Goal: Information Seeking & Learning: Find contact information

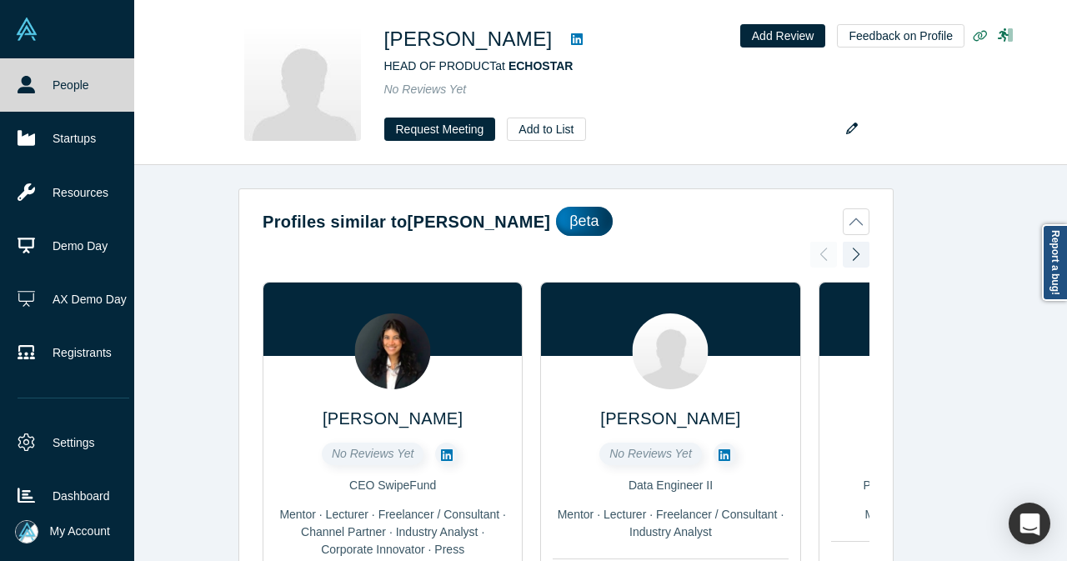
click at [93, 98] on link "People" at bounding box center [73, 84] width 147 height 53
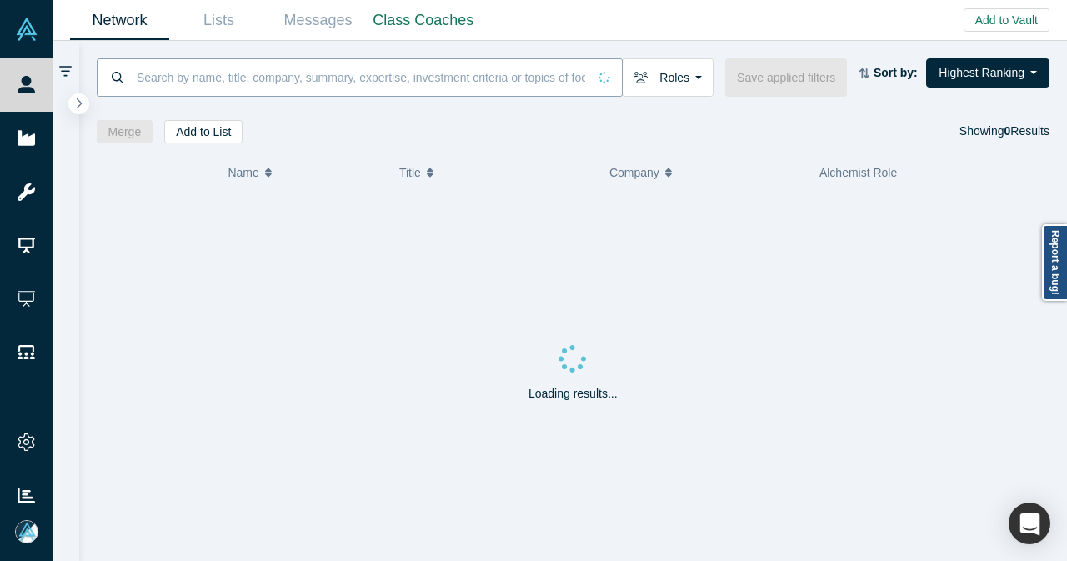
click at [359, 68] on input at bounding box center [361, 77] width 452 height 39
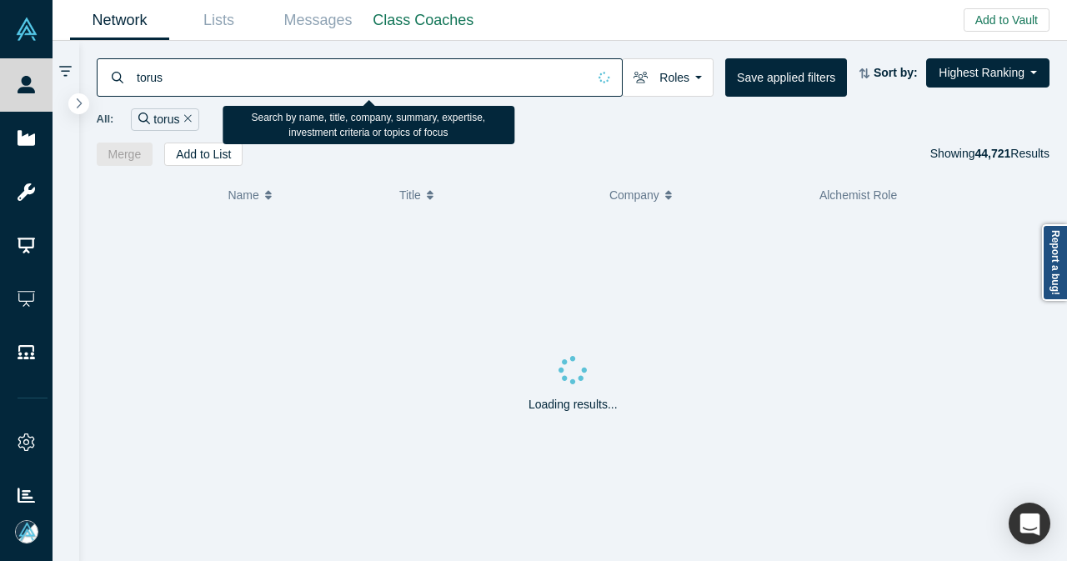
type input "torus"
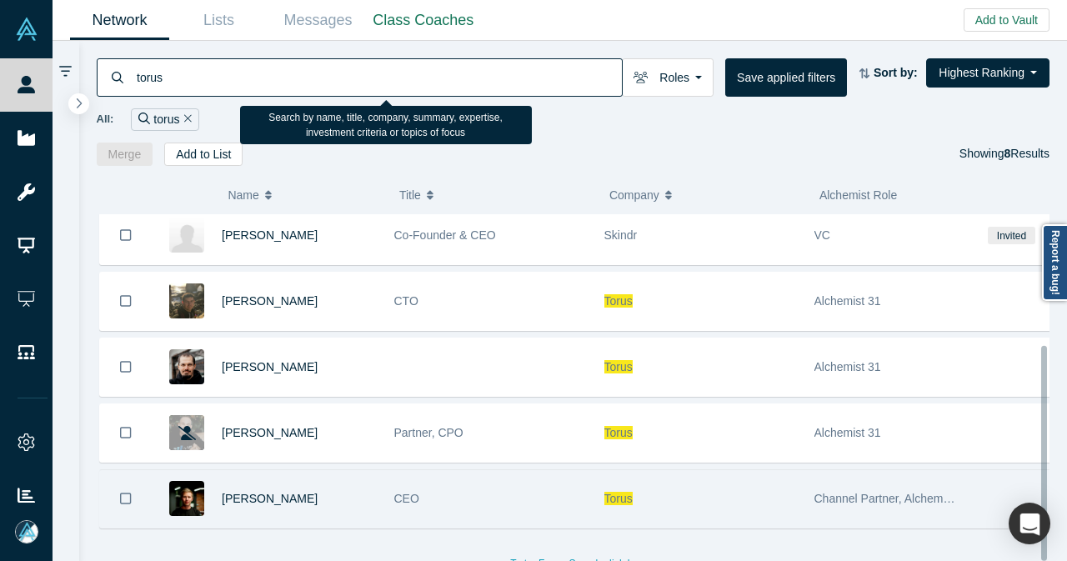
scroll to position [212, 0]
click at [354, 471] on div "[PERSON_NAME]" at bounding box center [299, 499] width 155 height 58
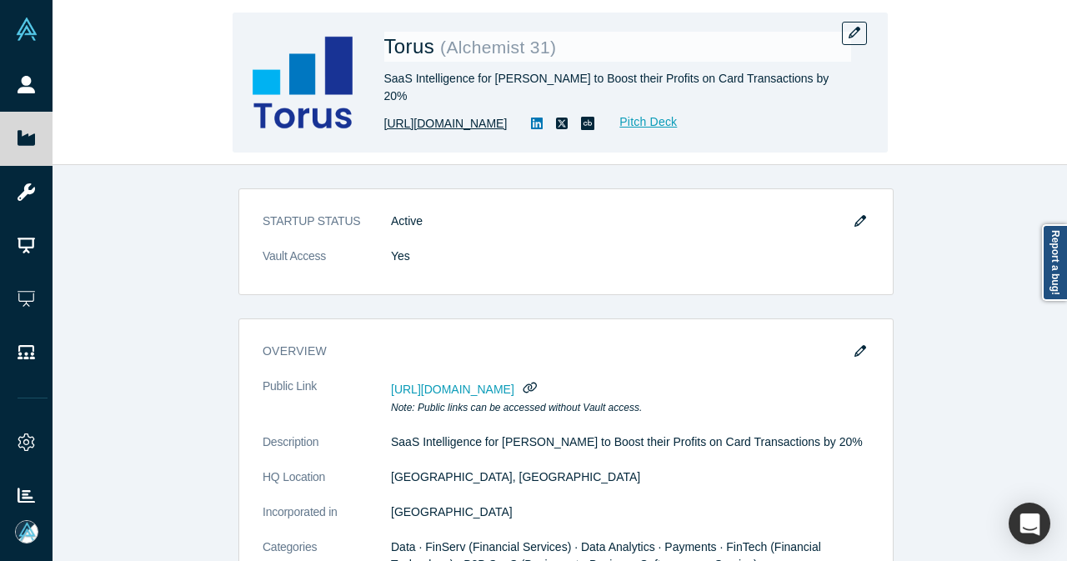
click at [487, 115] on link "[URL][DOMAIN_NAME]" at bounding box center [445, 124] width 123 height 18
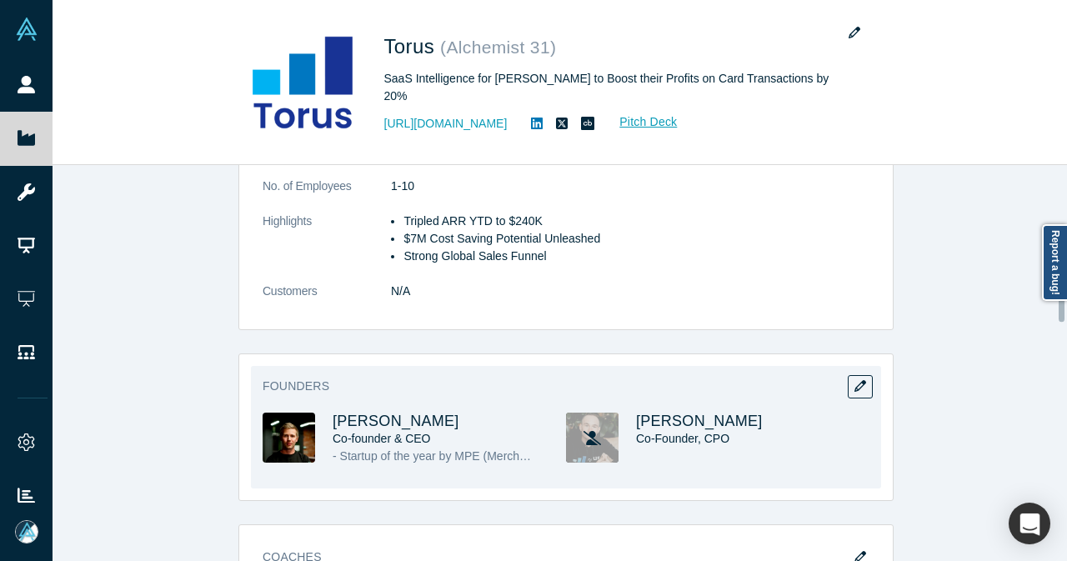
scroll to position [500, 0]
